Goal: Transaction & Acquisition: Obtain resource

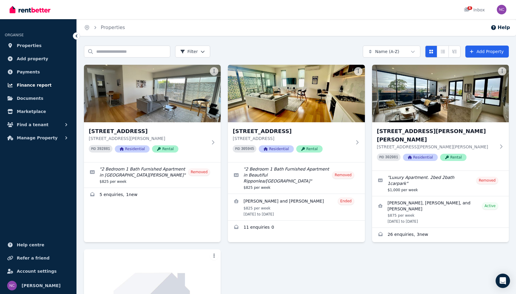
click at [33, 86] on span "Finance report" at bounding box center [34, 85] width 35 height 7
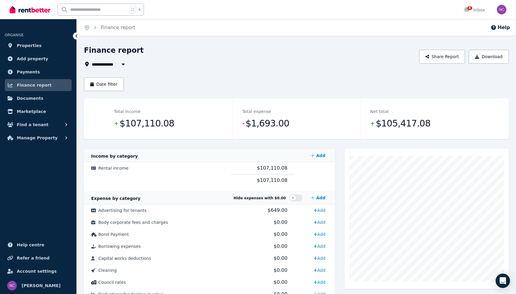
click at [118, 65] on button "button" at bounding box center [123, 64] width 11 height 7
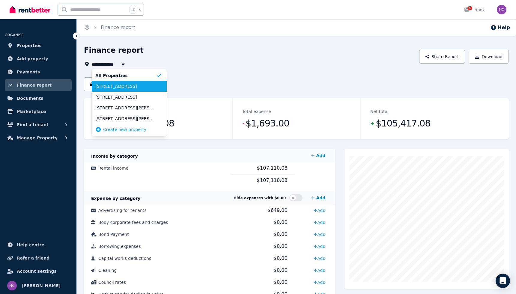
click at [112, 85] on span "202/118 Brighton Rd, Elwood" at bounding box center [125, 86] width 61 height 6
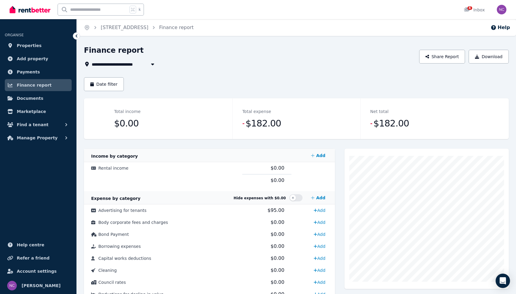
click at [129, 62] on span "202/118 Brighton Rd, Elwood" at bounding box center [118, 64] width 52 height 7
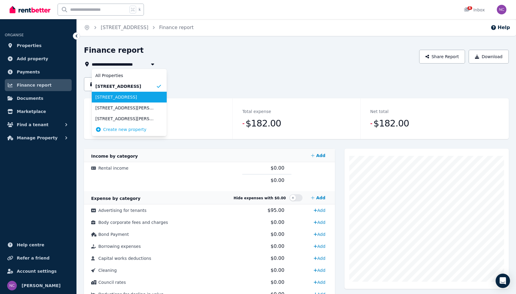
click at [120, 95] on span "202/118 Brighton Road, Ripponlea" at bounding box center [125, 97] width 61 height 6
type input "**********"
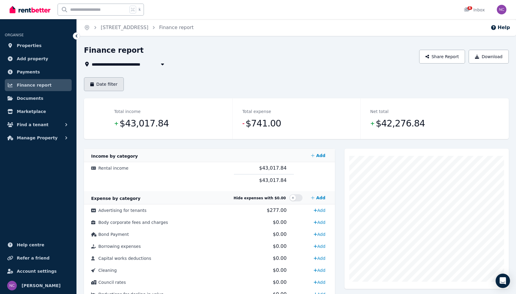
click at [109, 84] on button "Date filter" at bounding box center [104, 84] width 40 height 14
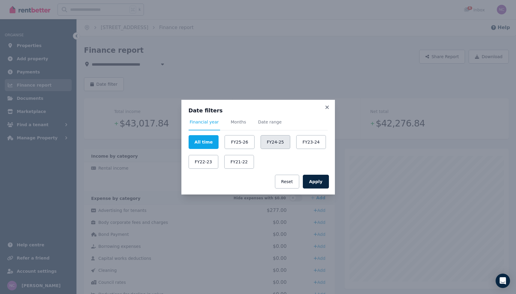
click at [268, 142] on button "FY24-25" at bounding box center [276, 142] width 30 height 14
click at [318, 183] on button "Apply" at bounding box center [316, 182] width 26 height 14
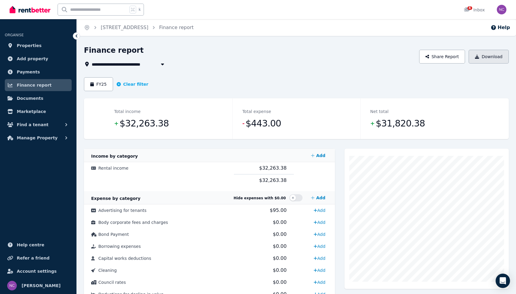
click at [484, 60] on button "Download" at bounding box center [489, 57] width 40 height 14
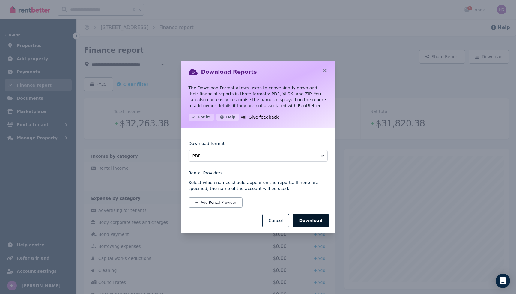
click at [309, 221] on button "Download" at bounding box center [311, 221] width 36 height 14
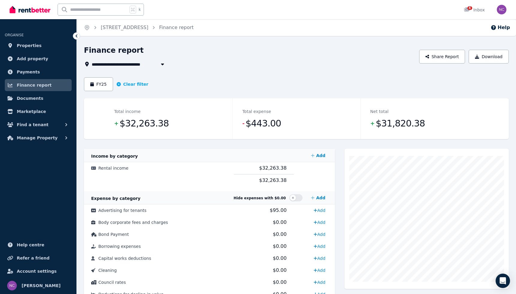
click at [137, 62] on span "202/118 Brighton Road, Ripponlea" at bounding box center [118, 64] width 52 height 7
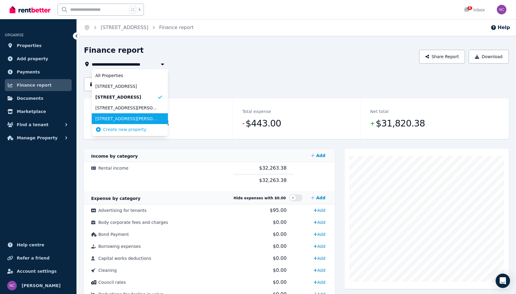
click at [125, 118] on span "202/822 Glen Huntly Road, Caulfield South" at bounding box center [126, 119] width 62 height 6
type input "**********"
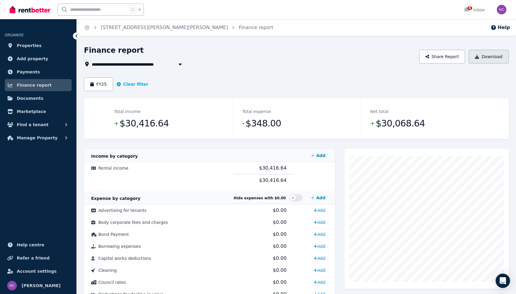
click at [490, 56] on button "Download" at bounding box center [489, 57] width 40 height 14
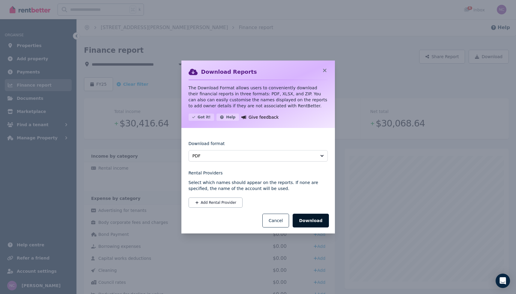
click at [309, 223] on button "Download" at bounding box center [311, 221] width 36 height 14
